Goal: Navigation & Orientation: Find specific page/section

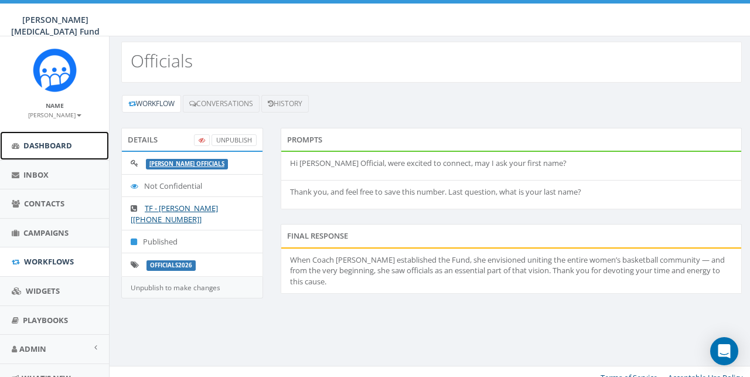
click at [36, 145] on span "Dashboard" at bounding box center [47, 145] width 49 height 11
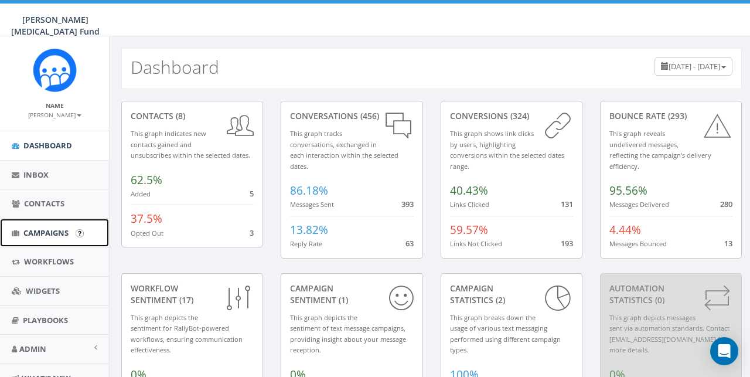
click at [39, 228] on span "Campaigns" at bounding box center [45, 232] width 45 height 11
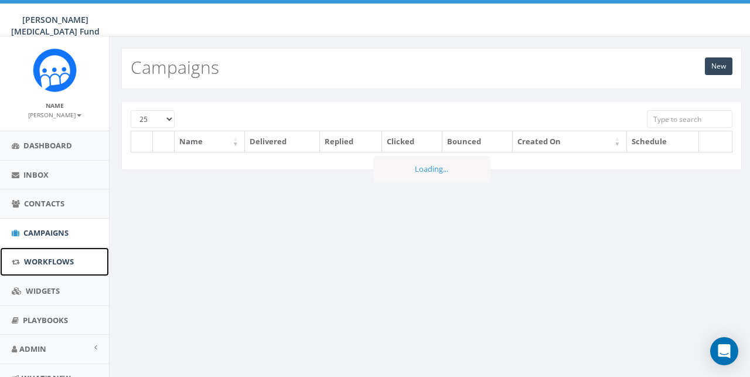
click at [49, 263] on span "Workflows" at bounding box center [49, 261] width 50 height 11
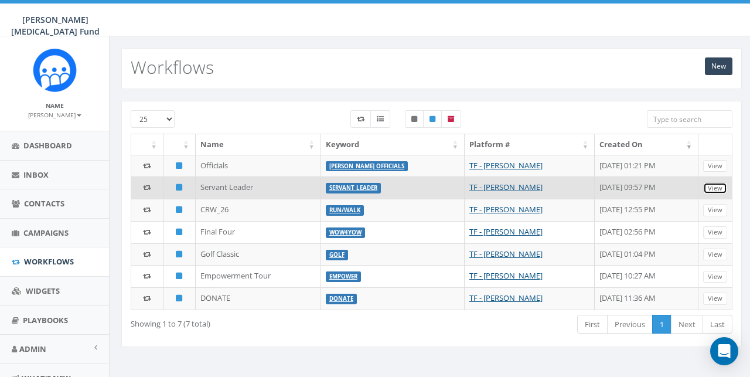
click at [710, 187] on link "View" at bounding box center [715, 188] width 24 height 12
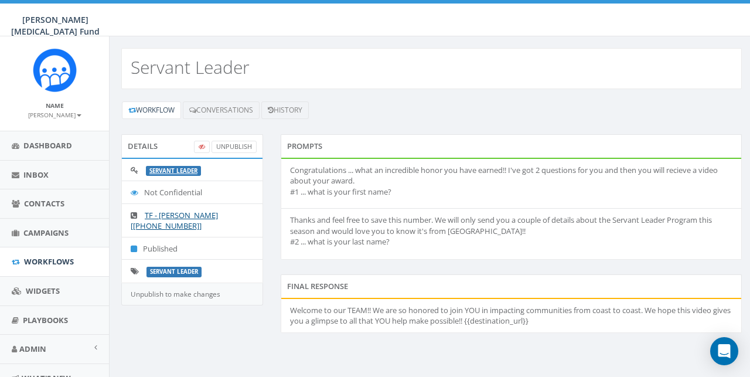
scroll to position [49, 0]
